Goal: Task Accomplishment & Management: Complete application form

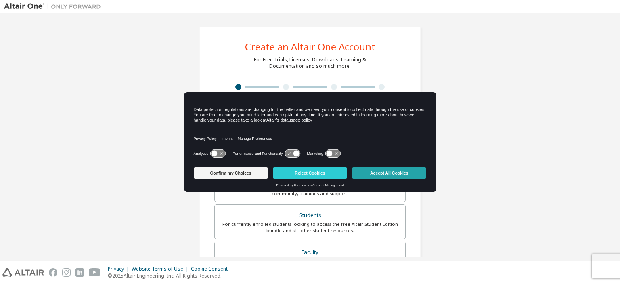
click at [379, 172] on button "Accept All Cookies" at bounding box center [389, 172] width 74 height 11
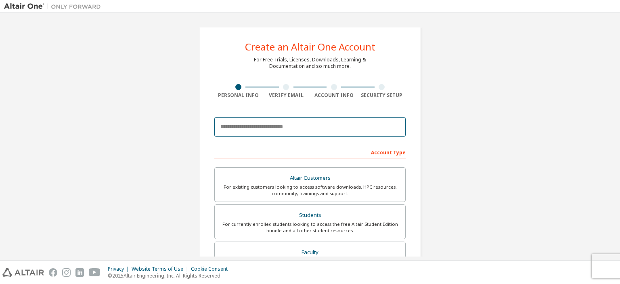
click at [337, 122] on input "email" at bounding box center [309, 126] width 191 height 19
type input "**********"
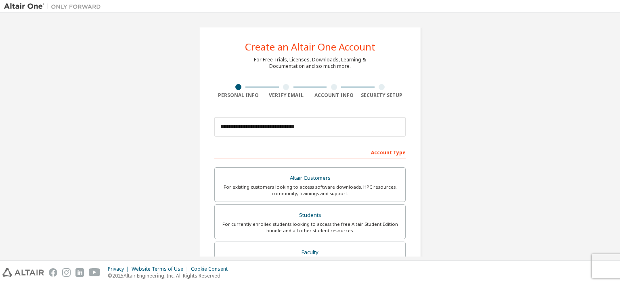
click at [384, 154] on div "Account Type" at bounding box center [309, 151] width 191 height 13
click at [359, 153] on div "Account Type" at bounding box center [309, 151] width 191 height 13
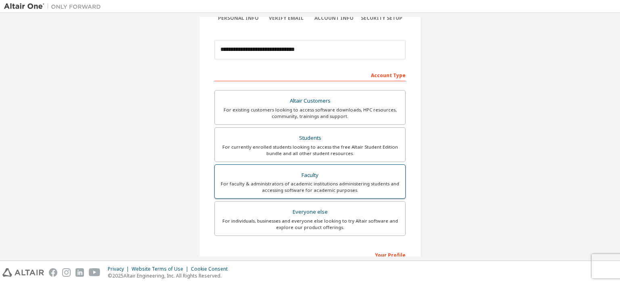
scroll to position [121, 0]
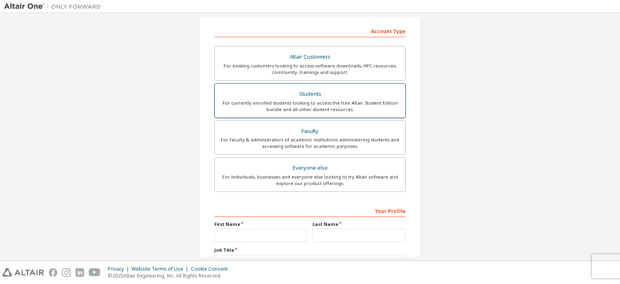
click at [317, 103] on div "For currently enrolled students looking to access the free Altair Student Editi…" at bounding box center [310, 106] width 181 height 13
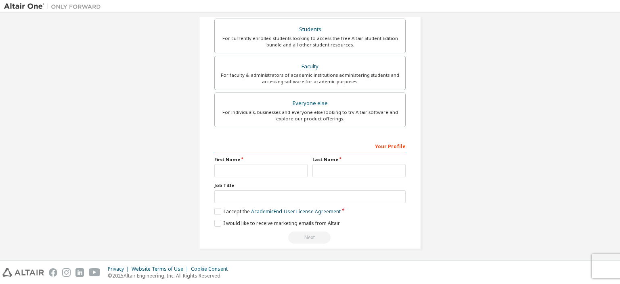
scroll to position [186, 0]
click at [265, 168] on input "text" at bounding box center [260, 170] width 93 height 13
type input "******"
type input "********"
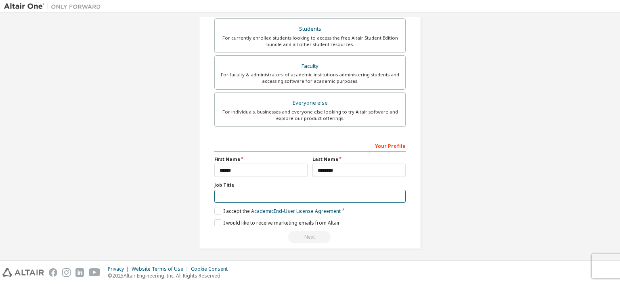
click at [259, 193] on input "text" at bounding box center [309, 196] width 191 height 13
click at [215, 210] on label "I accept the Academic End-User License Agreement" at bounding box center [277, 211] width 126 height 7
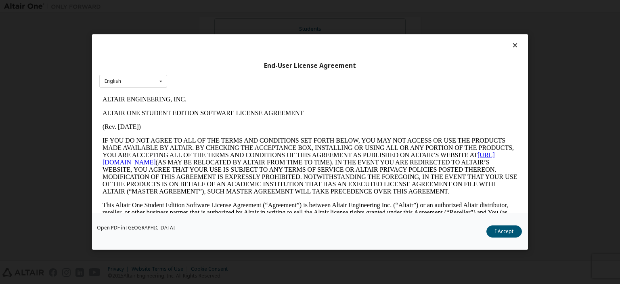
scroll to position [0, 0]
click at [495, 231] on button "I Accept" at bounding box center [505, 231] width 36 height 12
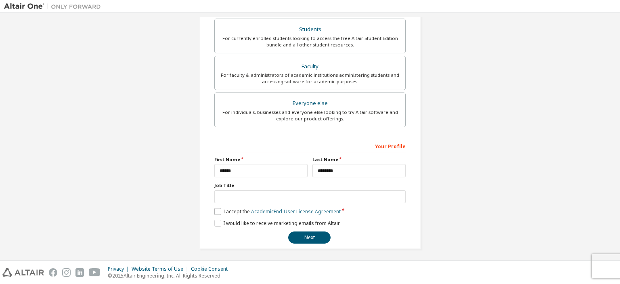
scroll to position [186, 0]
click at [303, 235] on button "Next" at bounding box center [309, 237] width 42 height 12
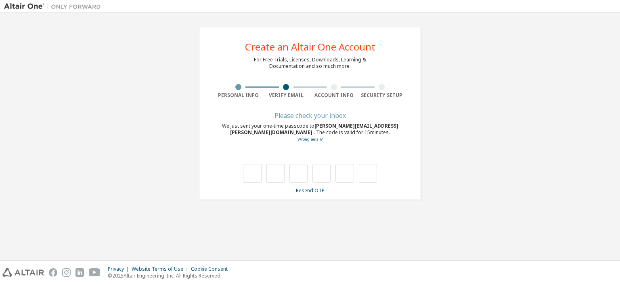
type input "*"
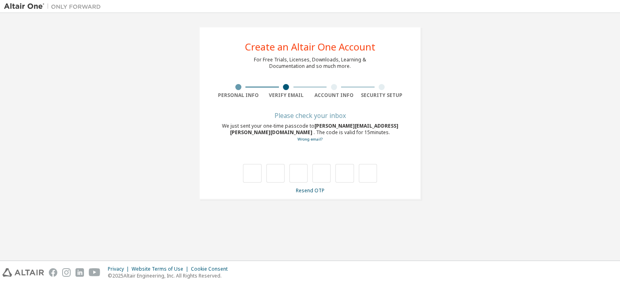
type input "*"
